Goal: Task Accomplishment & Management: Manage account settings

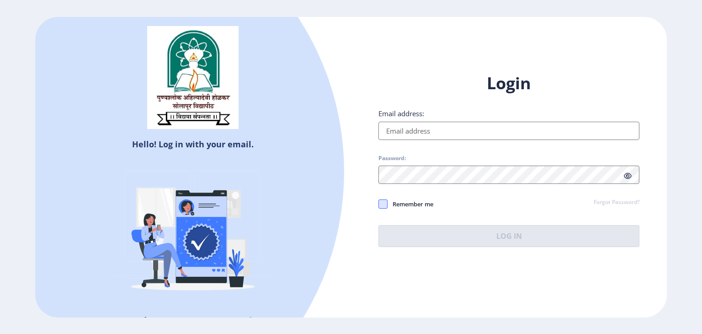
type input "[EMAIL_ADDRESS][DOMAIN_NAME]"
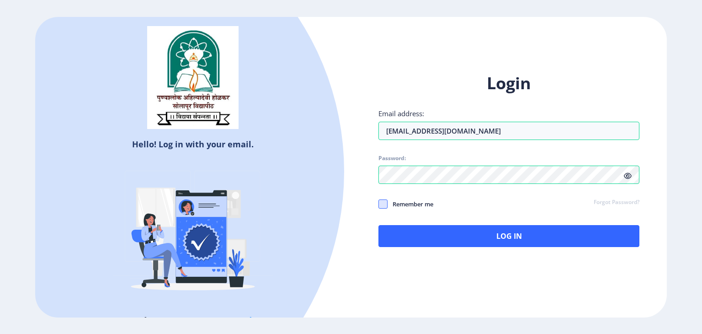
click at [382, 204] on span at bounding box center [382, 203] width 9 height 9
click at [379, 204] on input "Remember me" at bounding box center [378, 203] width 0 height 0
checkbox input "true"
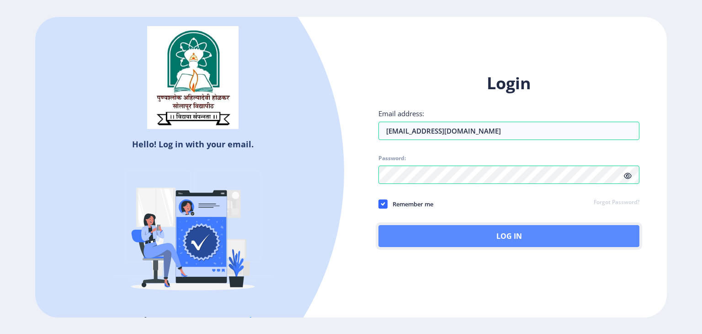
click at [429, 228] on button "Log In" at bounding box center [508, 236] width 261 height 22
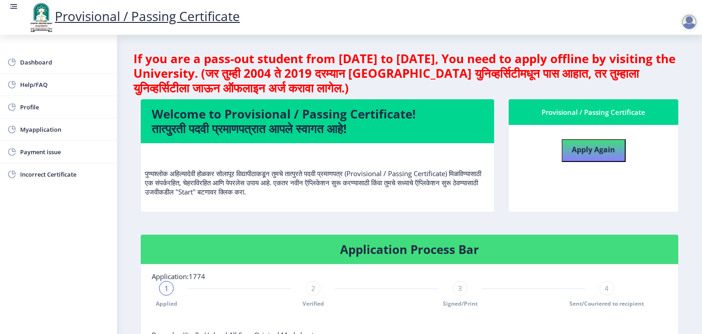
click at [476, 226] on div "If you are a pass-out student from [DATE] to [DATE], You need to apply offline …" at bounding box center [409, 283] width 552 height 464
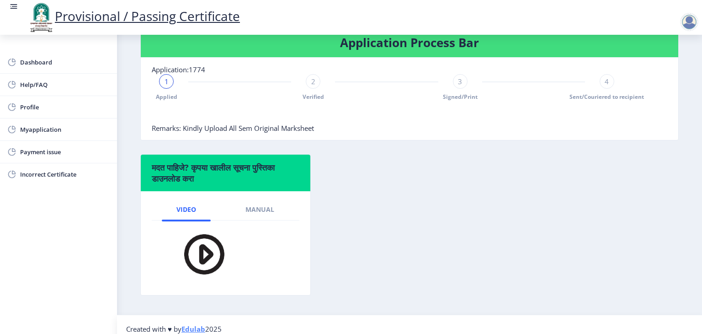
scroll to position [214, 0]
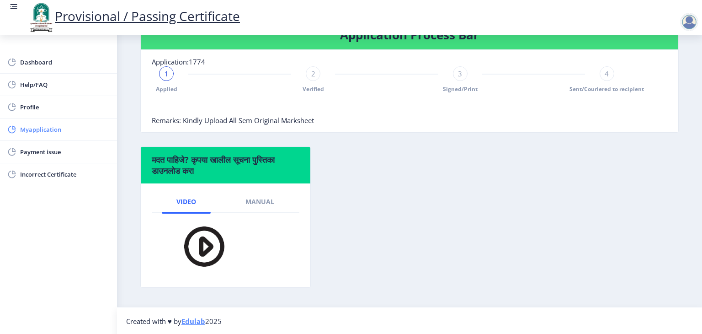
click at [20, 127] on link "Myapplication" at bounding box center [58, 129] width 117 height 22
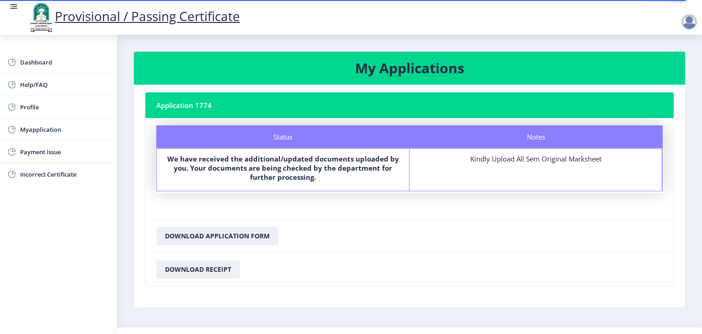
click at [331, 207] on nb-card-body "Status Notes Status We have received the additional/updated documents uploaded …" at bounding box center [409, 168] width 528 height 101
click at [544, 162] on div "Kindly Upload All Sem Original Marksheet" at bounding box center [536, 158] width 236 height 9
click at [48, 130] on span "Myapplication" at bounding box center [65, 129] width 90 height 11
click at [27, 107] on span "Profile" at bounding box center [65, 106] width 90 height 11
select select
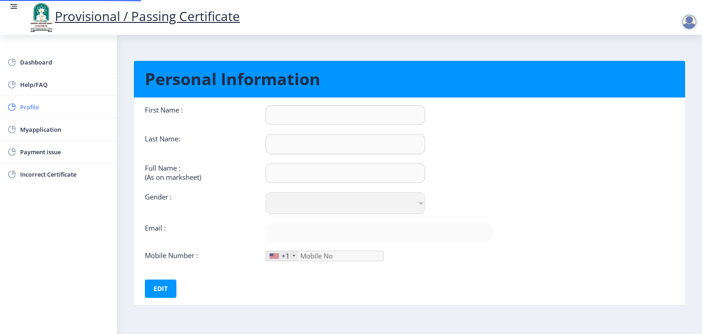
type input "[PERSON_NAME]"
type input "[PERSON_NAME] [PERSON_NAME]"
select select "[DEMOGRAPHIC_DATA]"
type input "[EMAIL_ADDRESS][DOMAIN_NAME]"
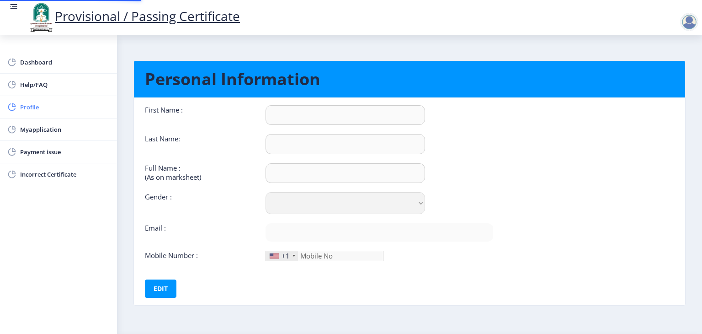
type input "8888086652"
